Goal: Check status: Check status

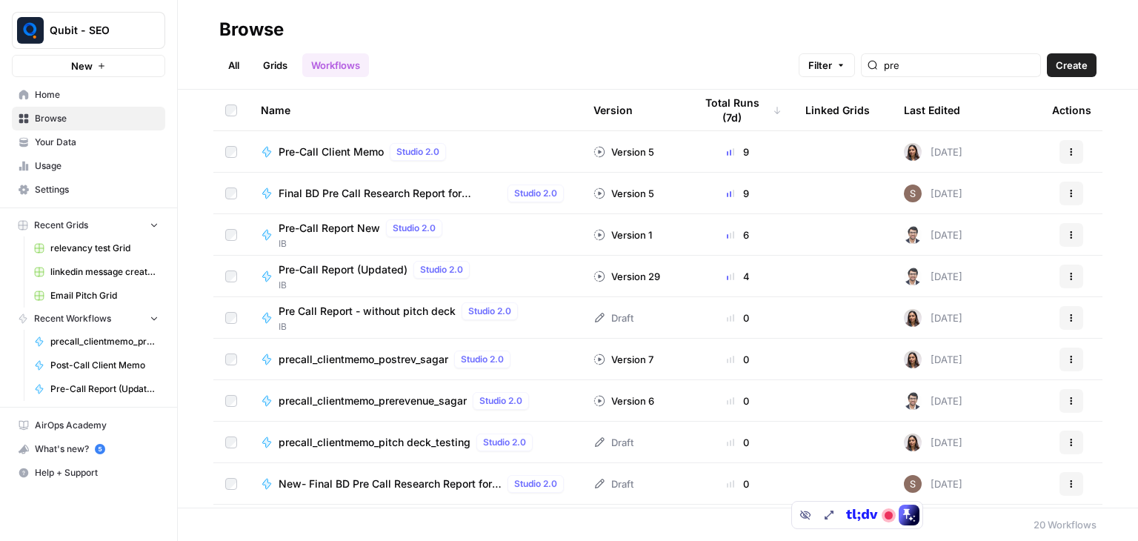
click at [338, 228] on span "Pre-Call Report New" at bounding box center [329, 228] width 101 height 15
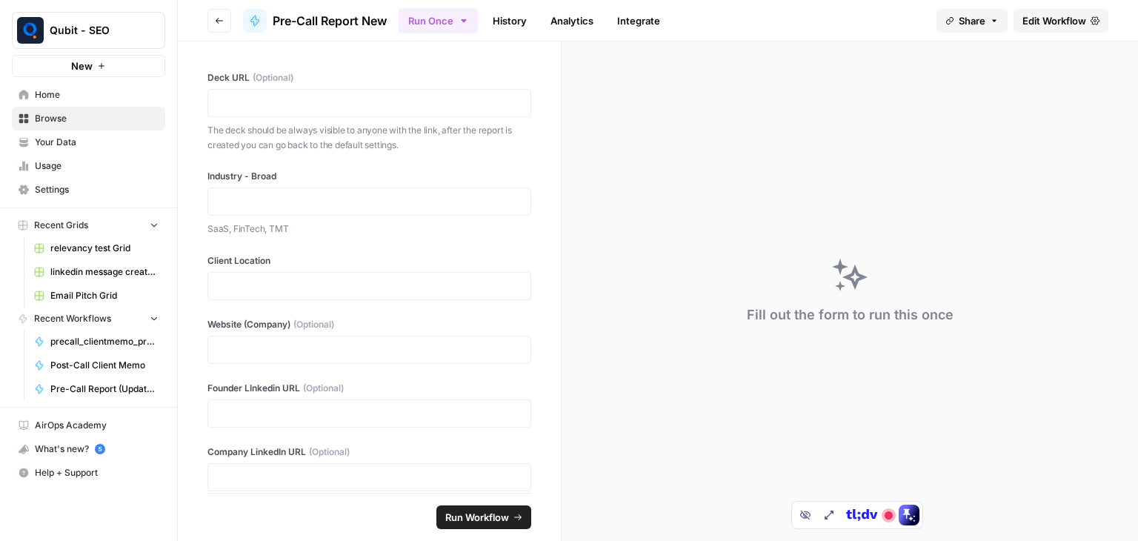
click at [532, 21] on link "History" at bounding box center [510, 21] width 52 height 24
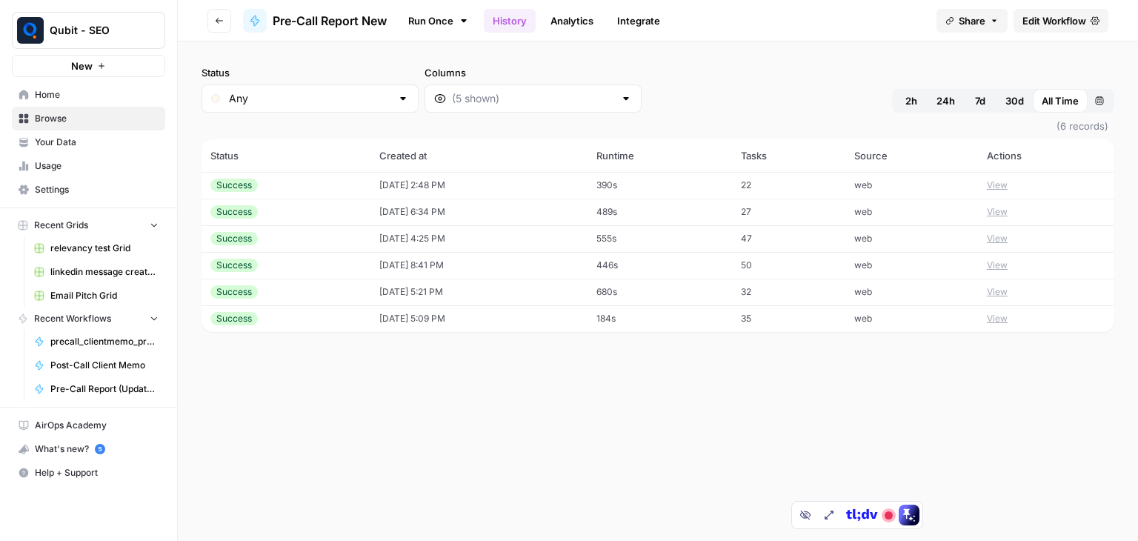
click at [504, 190] on td "[DATE] 2:48 PM" at bounding box center [478, 185] width 217 height 27
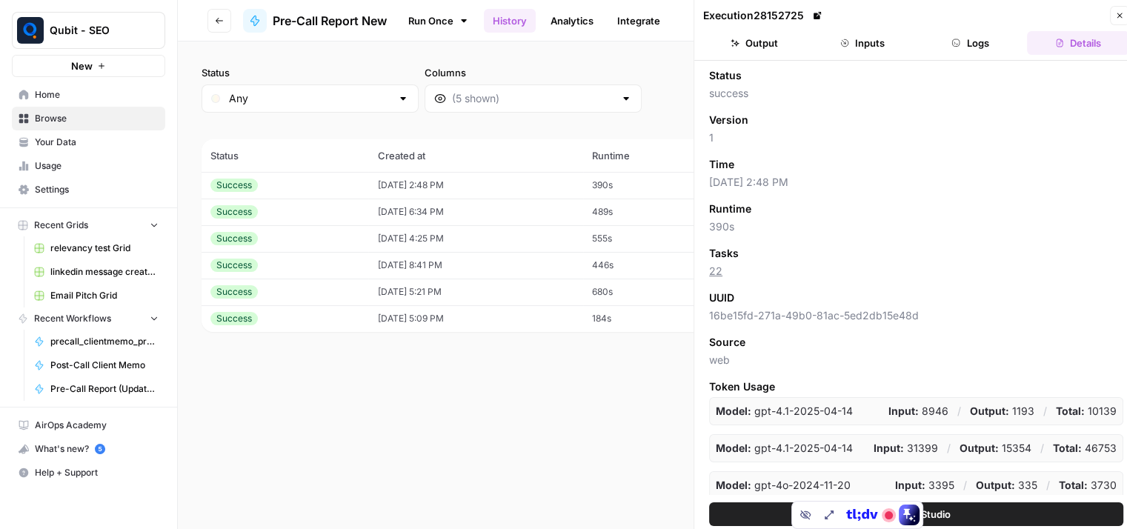
drag, startPoint x: 800, startPoint y: 44, endPoint x: 827, endPoint y: 44, distance: 26.7
click at [827, 44] on ul "Output Inputs Logs Details" at bounding box center [916, 43] width 426 height 24
click at [827, 44] on button "Inputs" at bounding box center [862, 43] width 102 height 24
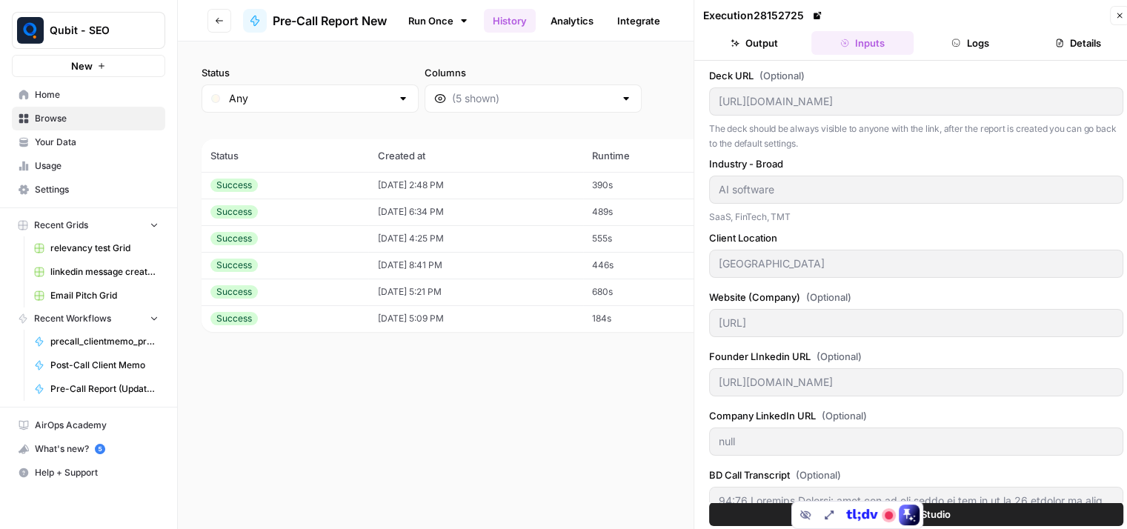
click at [1118, 13] on icon "button" at bounding box center [1119, 15] width 9 height 9
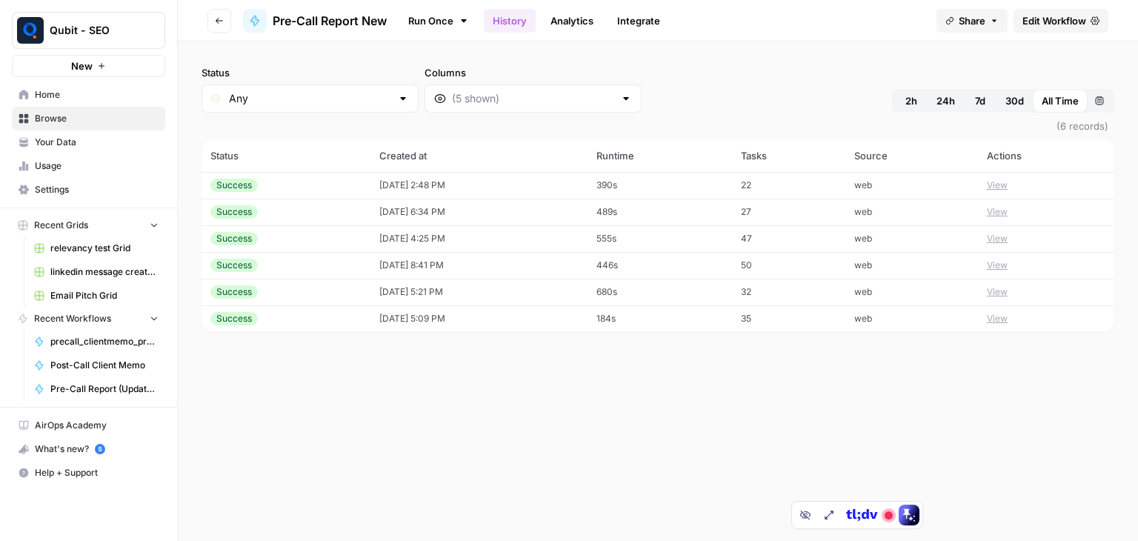
click at [459, 176] on td "[DATE] 2:48 PM" at bounding box center [478, 185] width 217 height 27
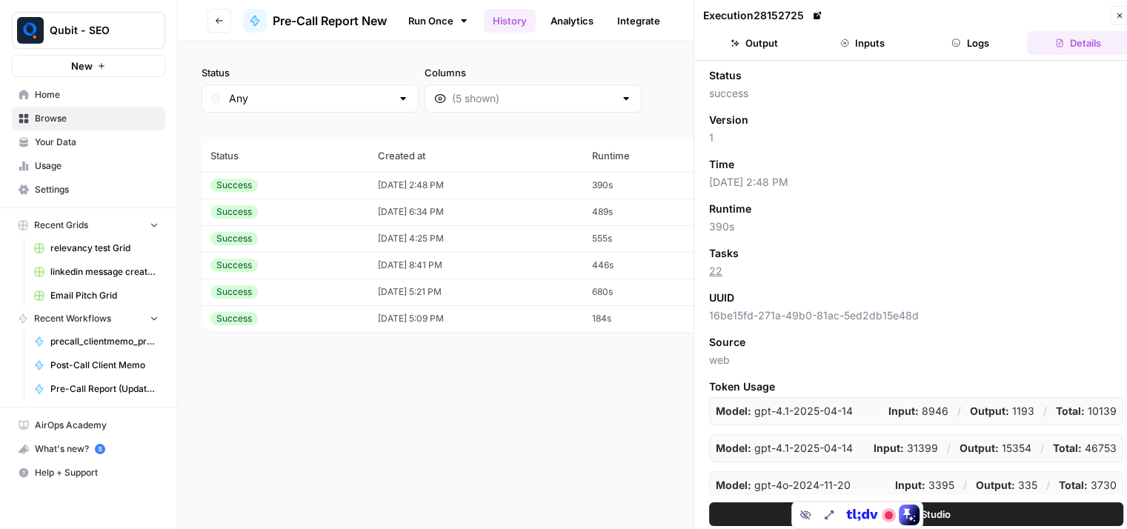
click at [947, 36] on button "Logs" at bounding box center [970, 43] width 102 height 24
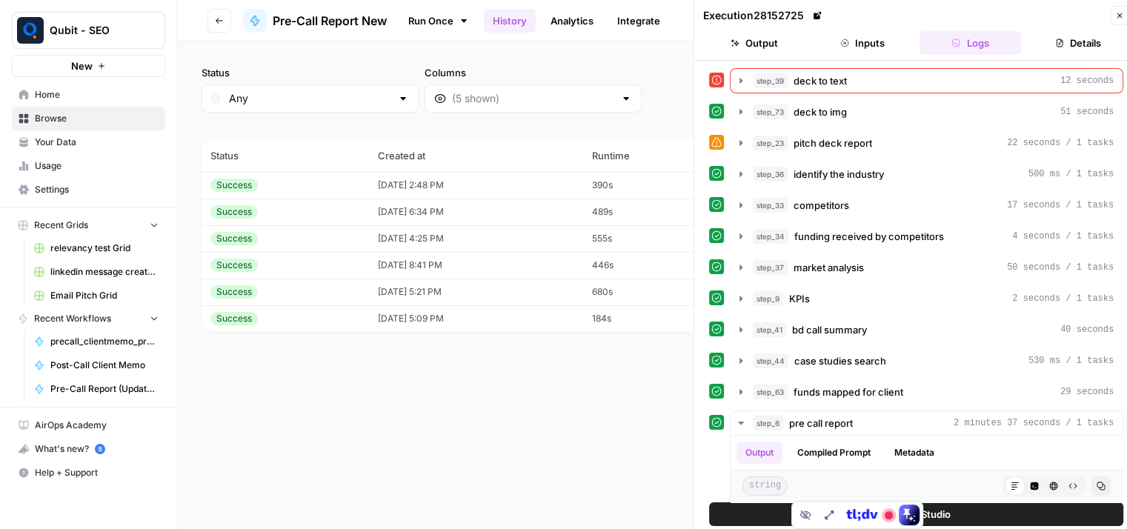
click at [504, 187] on td "[DATE] 2:48 PM" at bounding box center [475, 185] width 215 height 27
click at [506, 202] on td "[DATE] 6:34 PM" at bounding box center [475, 212] width 215 height 27
click at [577, 235] on td "[DATE] 4:25 PM" at bounding box center [475, 238] width 215 height 27
click at [575, 272] on td "[DATE] 8:41 PM" at bounding box center [475, 265] width 215 height 27
click at [573, 291] on td "[DATE] 5:21 PM" at bounding box center [475, 292] width 215 height 27
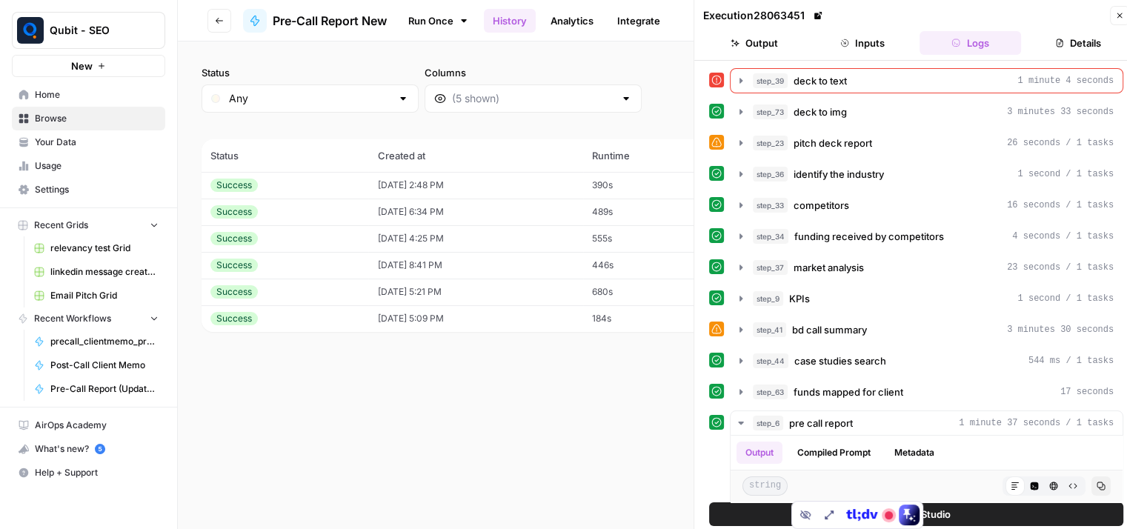
click at [579, 326] on td "[DATE] 5:09 PM" at bounding box center [475, 318] width 215 height 27
click at [583, 176] on td "[DATE] 2:48 PM" at bounding box center [475, 185] width 215 height 27
click at [511, 189] on td "[DATE] 2:48 PM" at bounding box center [475, 185] width 215 height 27
click at [216, 14] on button "Go back" at bounding box center [219, 21] width 24 height 24
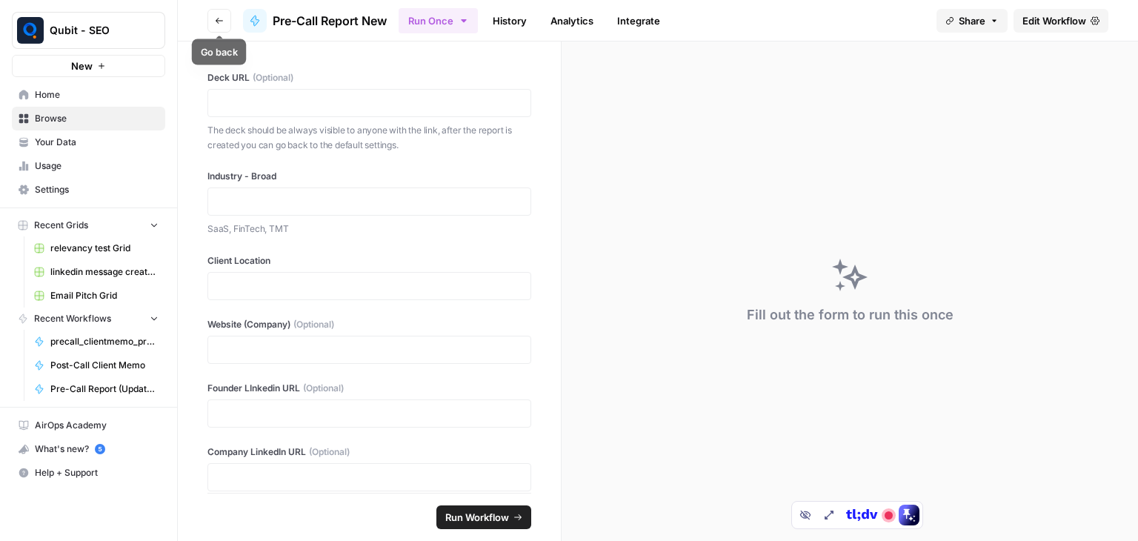
click at [219, 10] on button "Go back" at bounding box center [219, 21] width 24 height 24
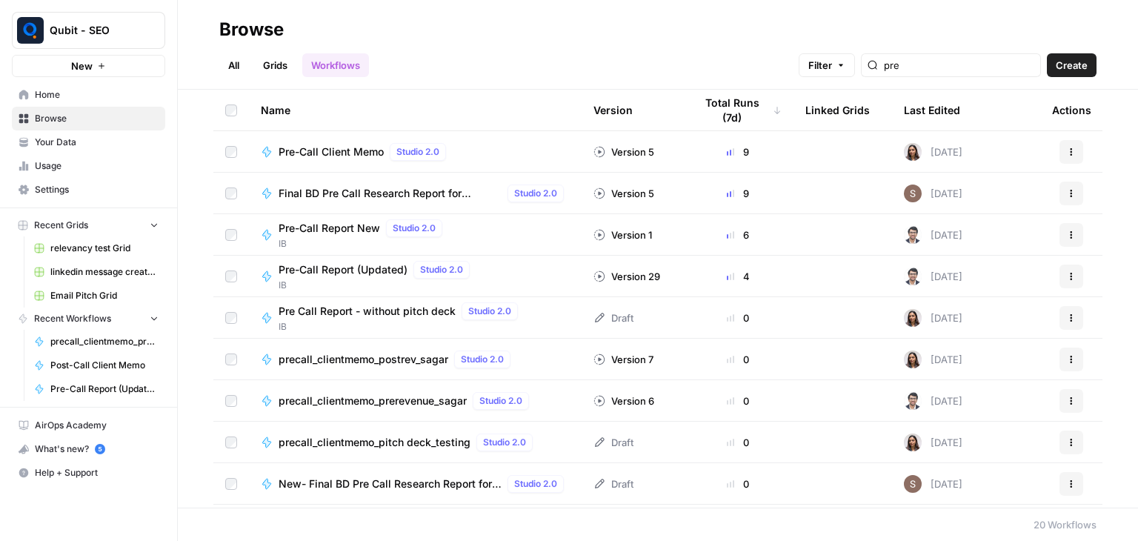
click at [335, 222] on span "Pre-Call Report New" at bounding box center [329, 228] width 101 height 15
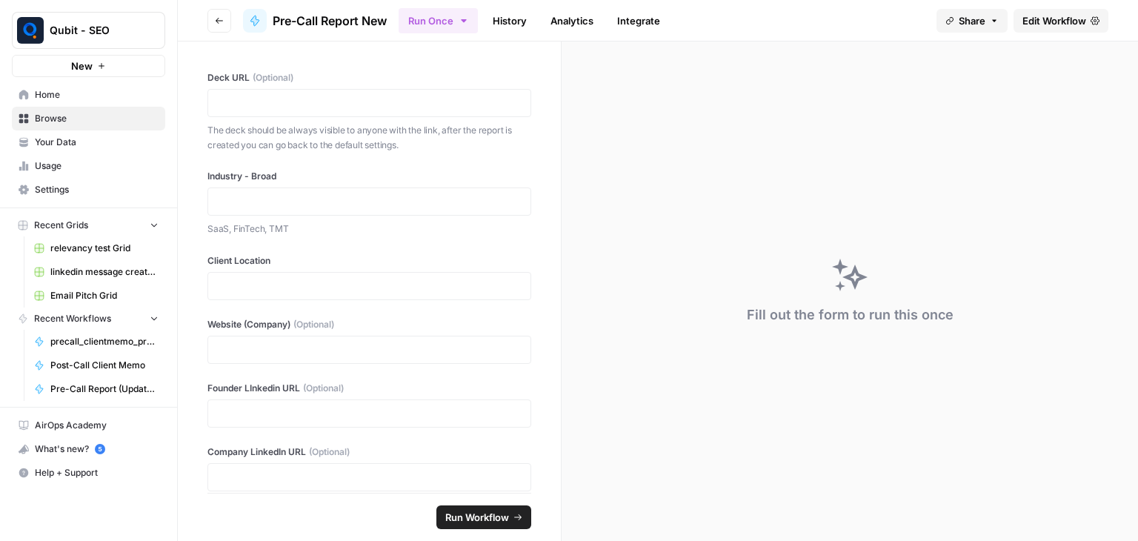
click at [501, 14] on link "History" at bounding box center [510, 21] width 52 height 24
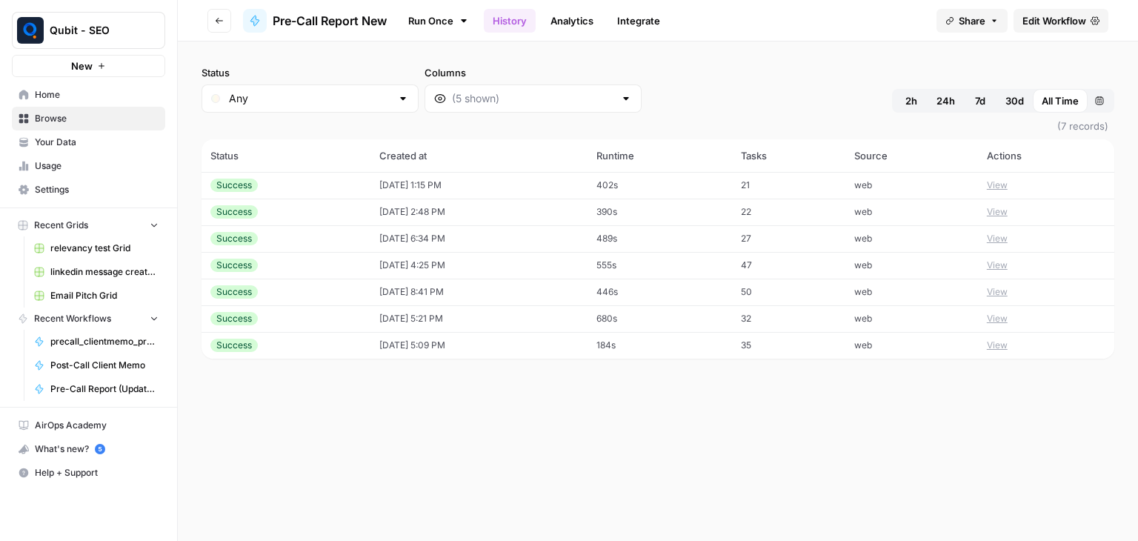
click at [418, 190] on td "09/01/25 at 1:15 PM" at bounding box center [478, 185] width 217 height 27
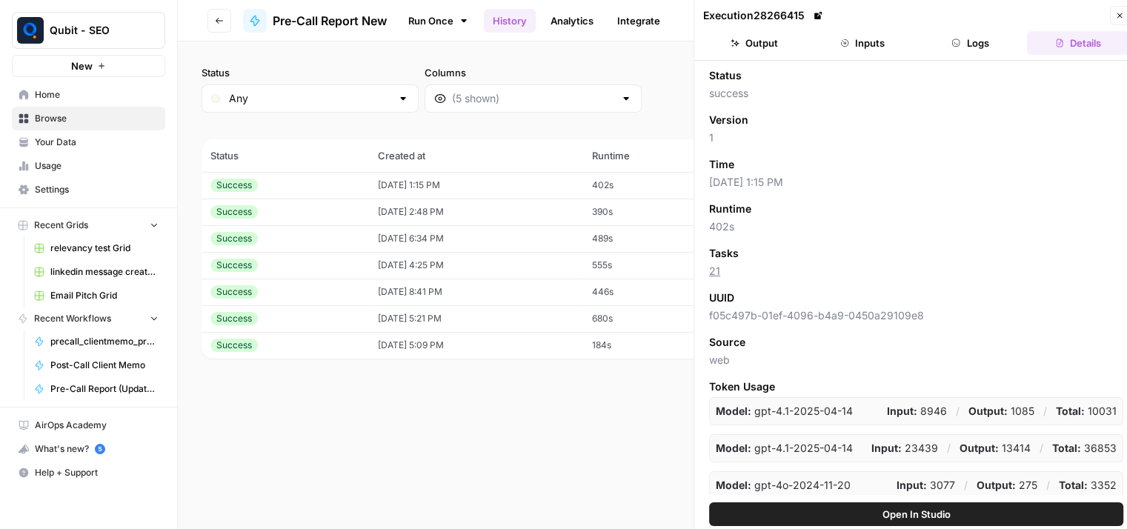
click at [943, 50] on button "Logs" at bounding box center [970, 43] width 102 height 24
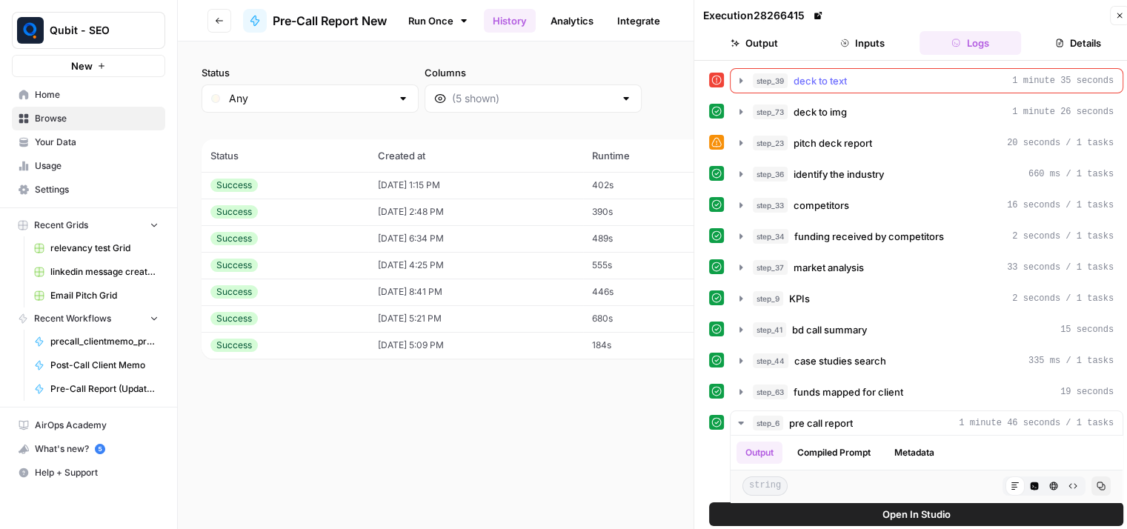
click at [897, 87] on button "step_39 deck to text 1 minute 35 seconds" at bounding box center [926, 81] width 392 height 24
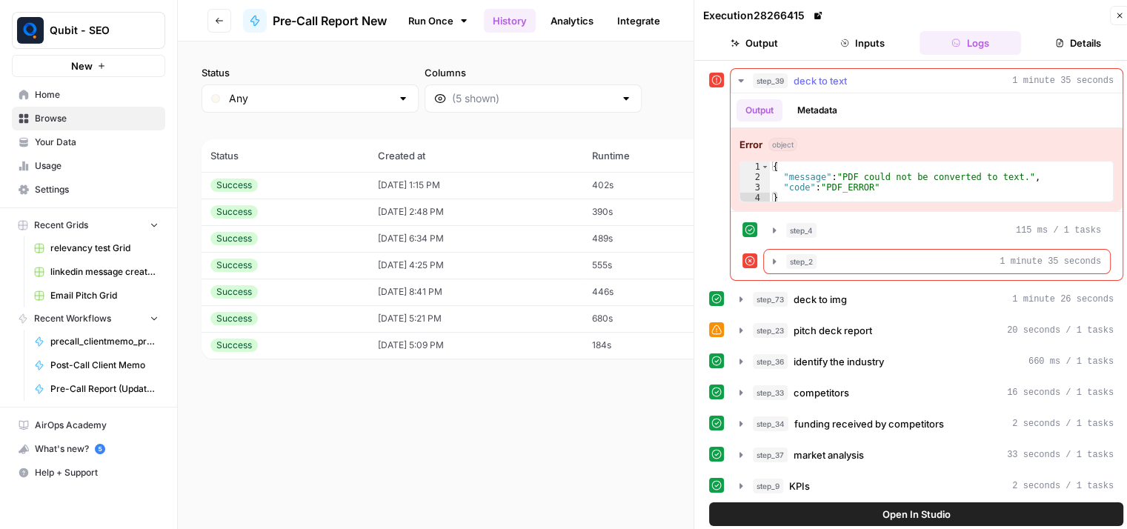
click at [896, 82] on div "step_39 deck to text 1 minute 35 seconds" at bounding box center [933, 80] width 361 height 15
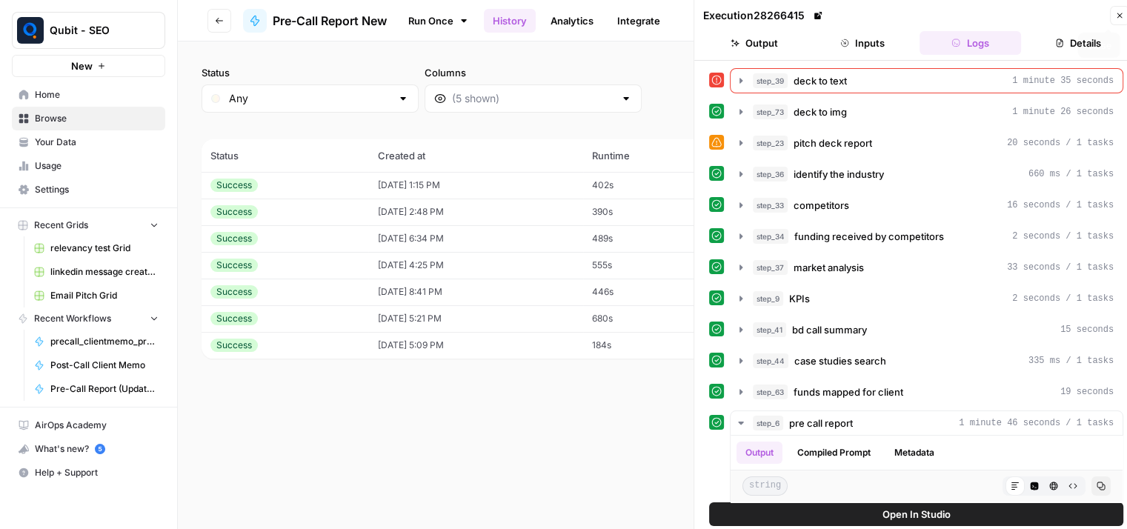
click at [1121, 21] on button "Close" at bounding box center [1119, 15] width 19 height 19
